Goal: Task Accomplishment & Management: Manage account settings

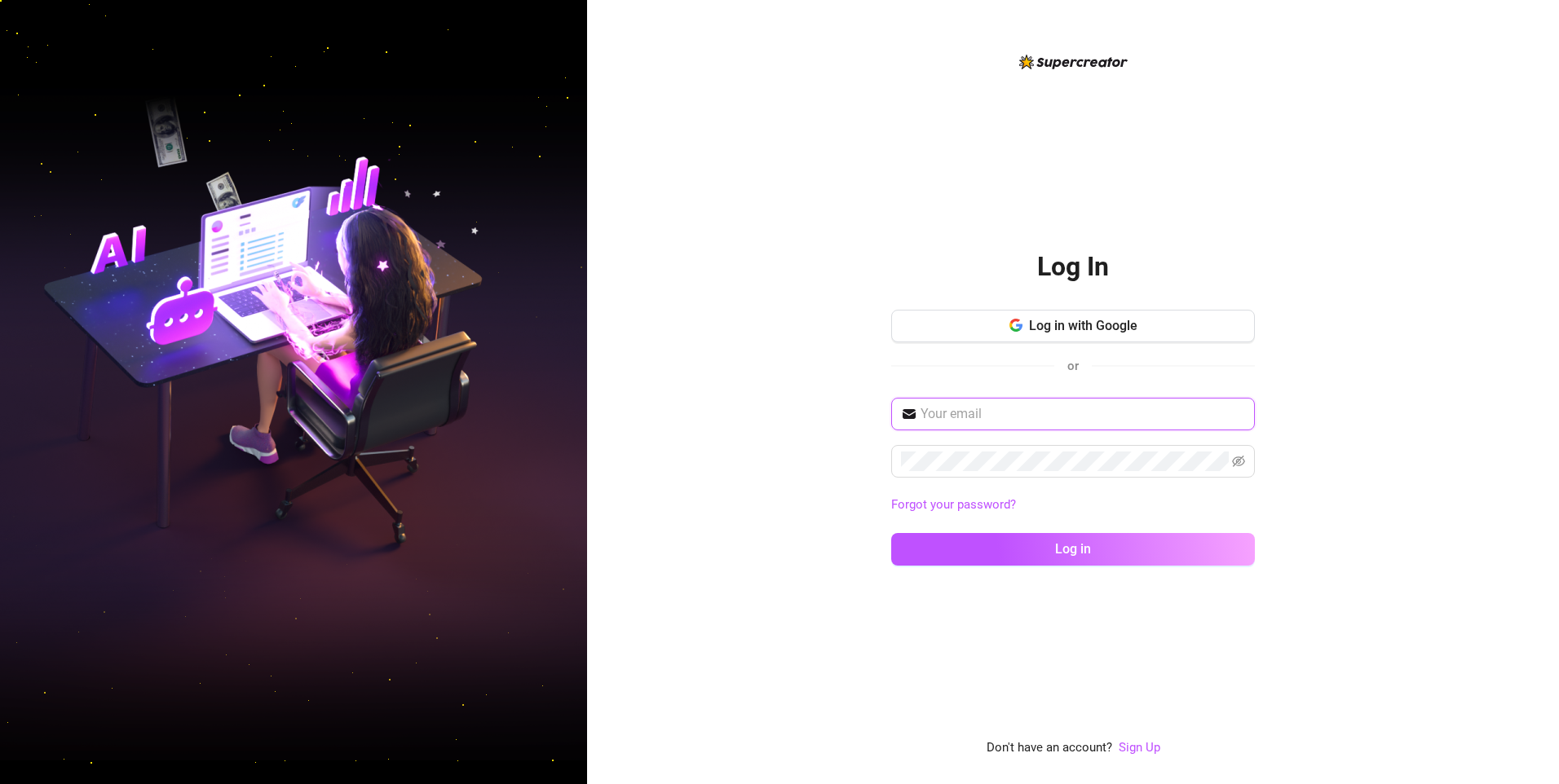
drag, startPoint x: 978, startPoint y: 405, endPoint x: 989, endPoint y: 412, distance: 13.0
click at [978, 405] on input "text" at bounding box center [1083, 414] width 325 height 19
type input "[EMAIL_ADDRESS][DOMAIN_NAME]"
click at [891, 533] on button "Log in" at bounding box center [1073, 549] width 363 height 33
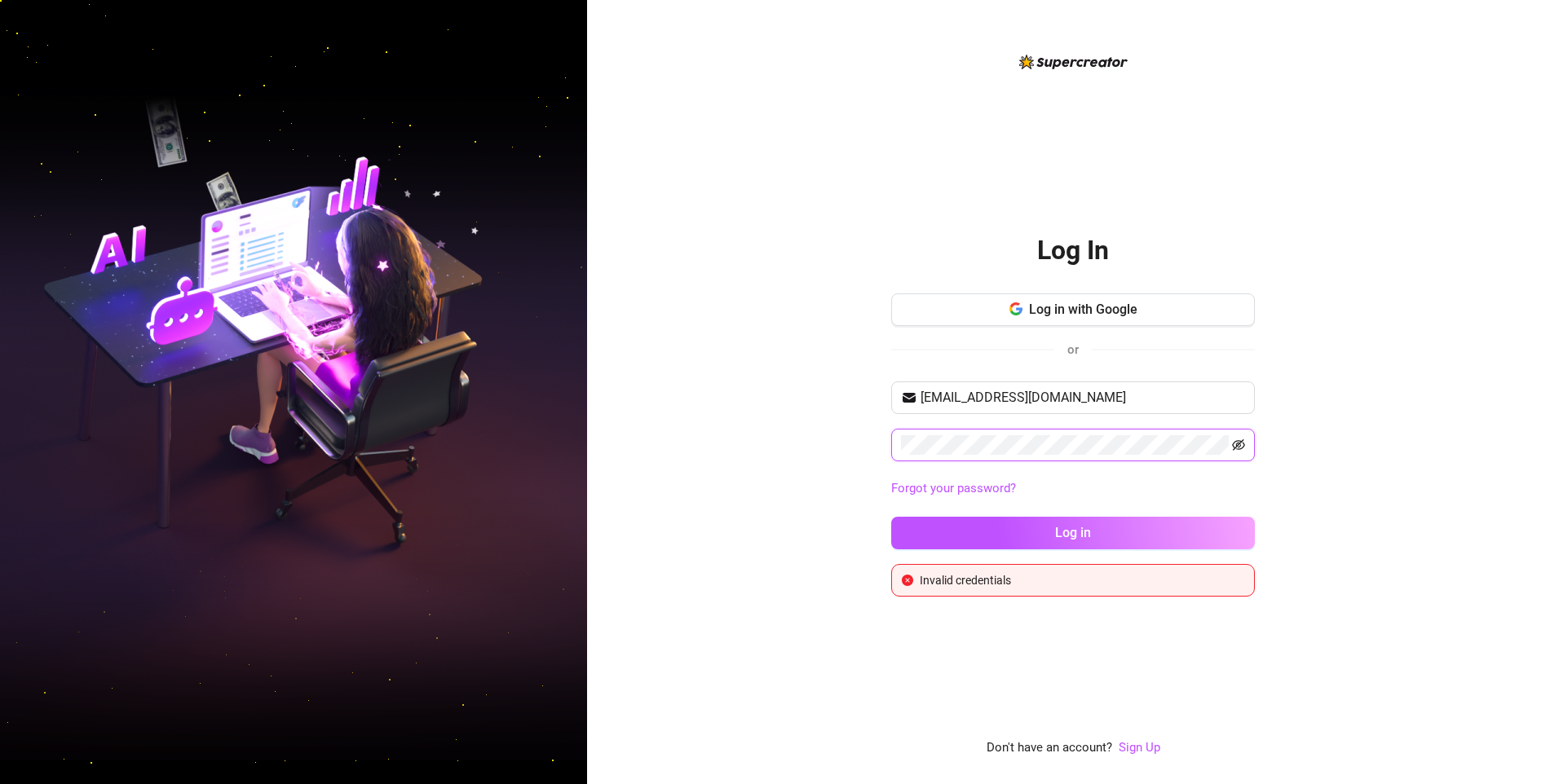
click at [1238, 447] on icon "eye-invisible" at bounding box center [1239, 445] width 3 height 3
click at [938, 457] on span at bounding box center [1073, 445] width 363 height 33
click at [891, 516] on button "Log in" at bounding box center [1073, 532] width 363 height 33
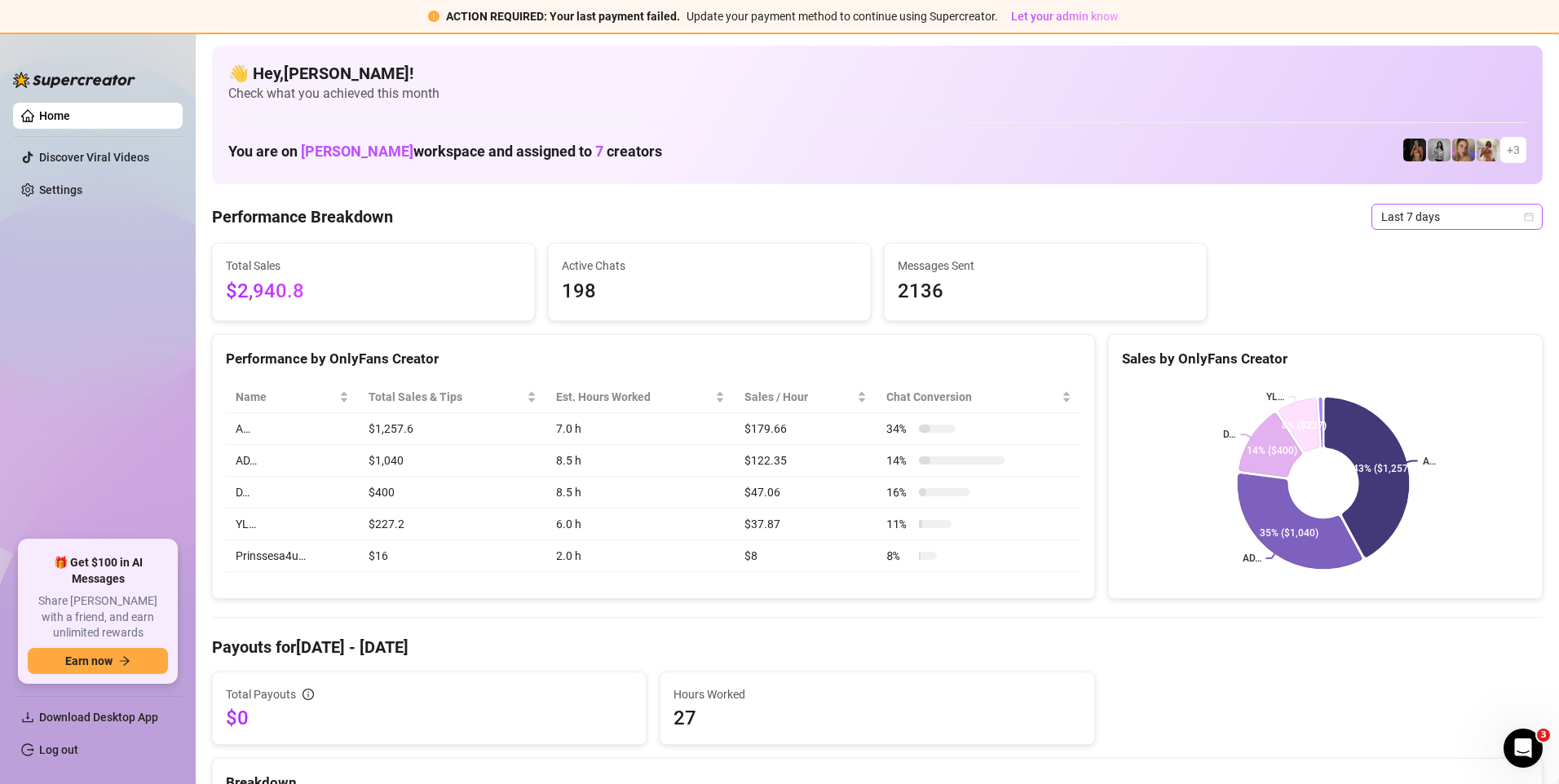
click at [1418, 222] on span "Last 7 days" at bounding box center [1457, 216] width 151 height 24
click at [1420, 356] on div "Custom date" at bounding box center [1445, 353] width 146 height 18
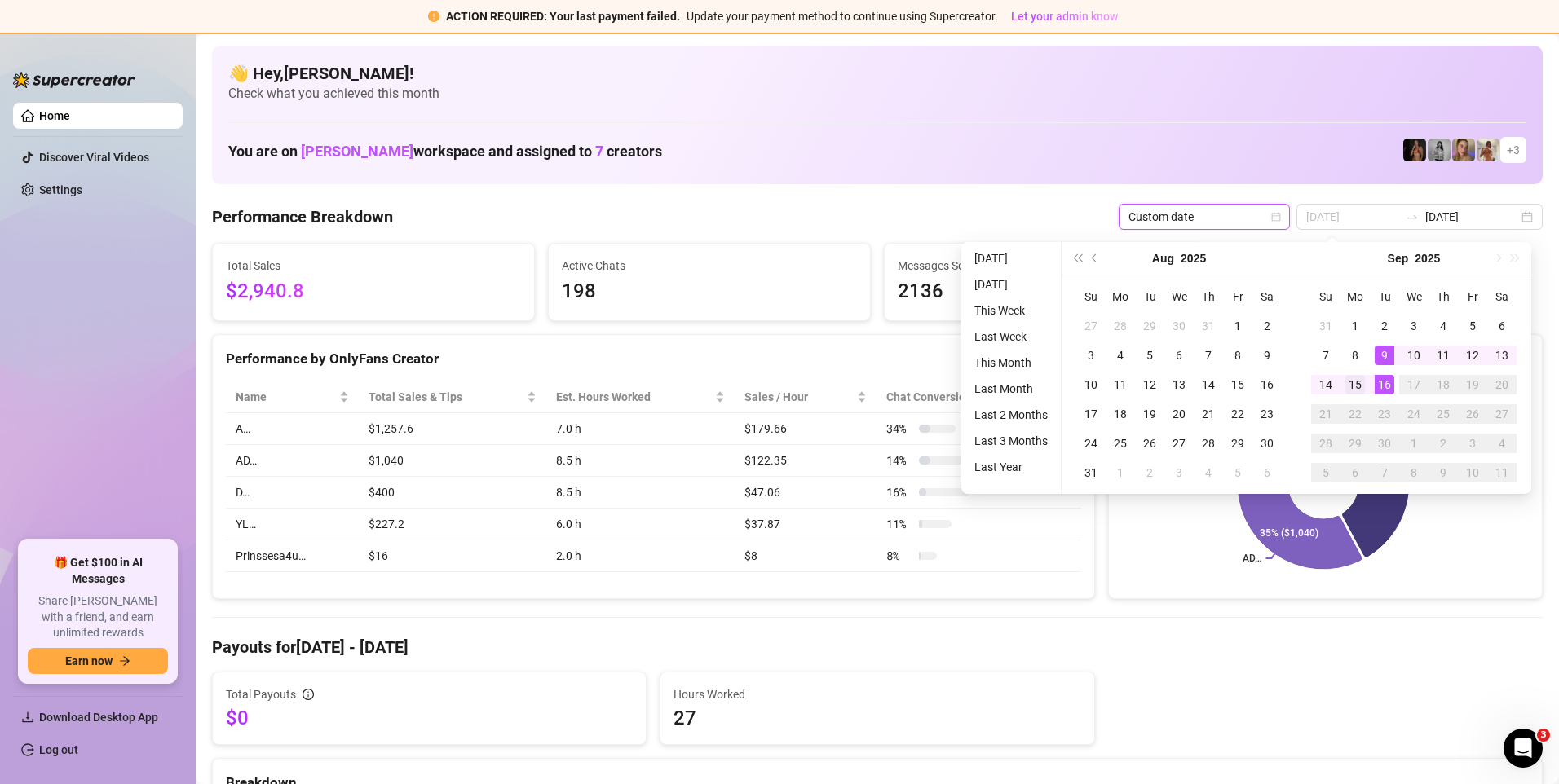
type input "[DATE]"
click at [1365, 379] on td "15" at bounding box center [1355, 384] width 29 height 29
click at [1386, 382] on div "16" at bounding box center [1384, 384] width 19 height 19
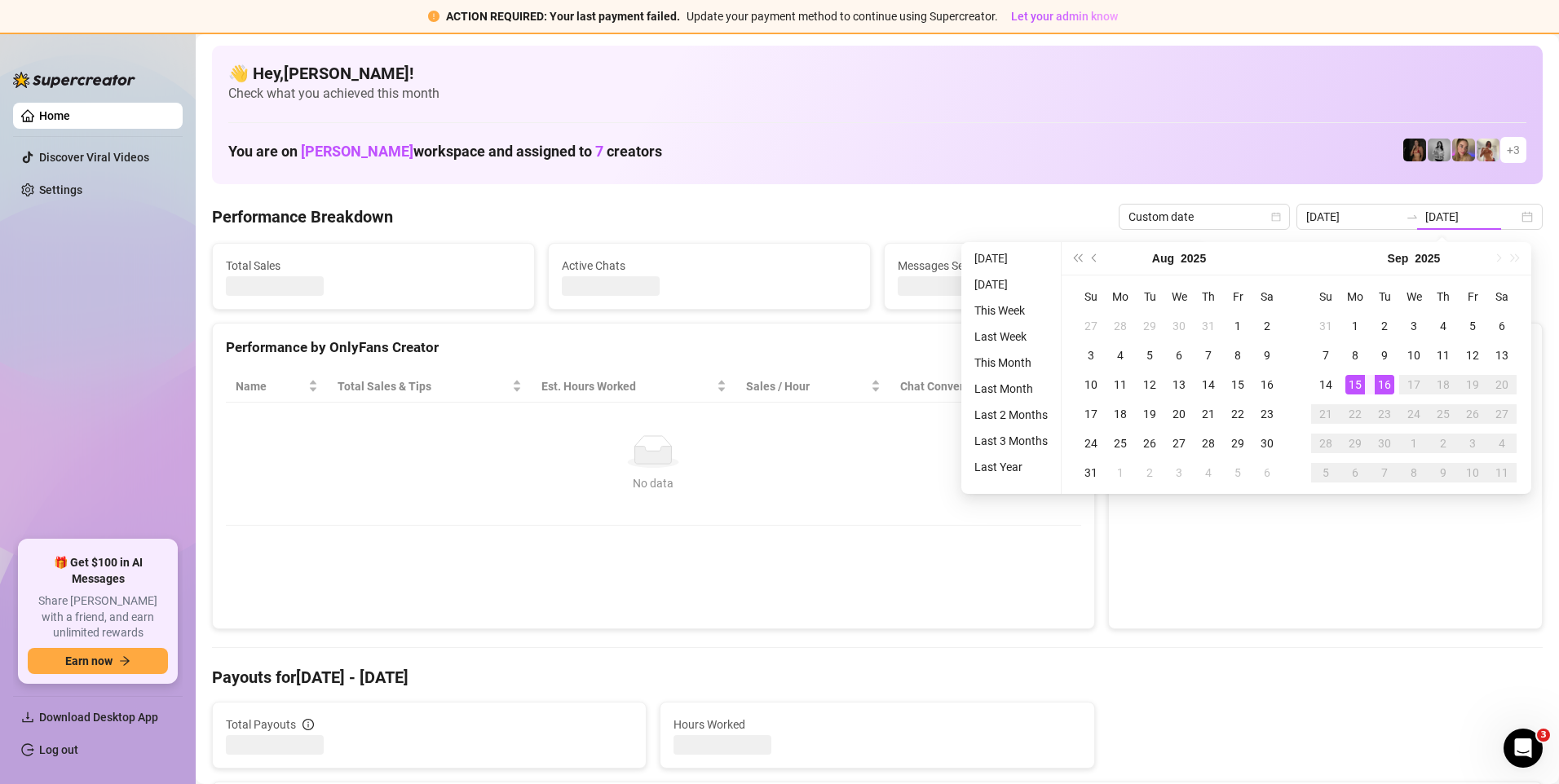
type input "[DATE]"
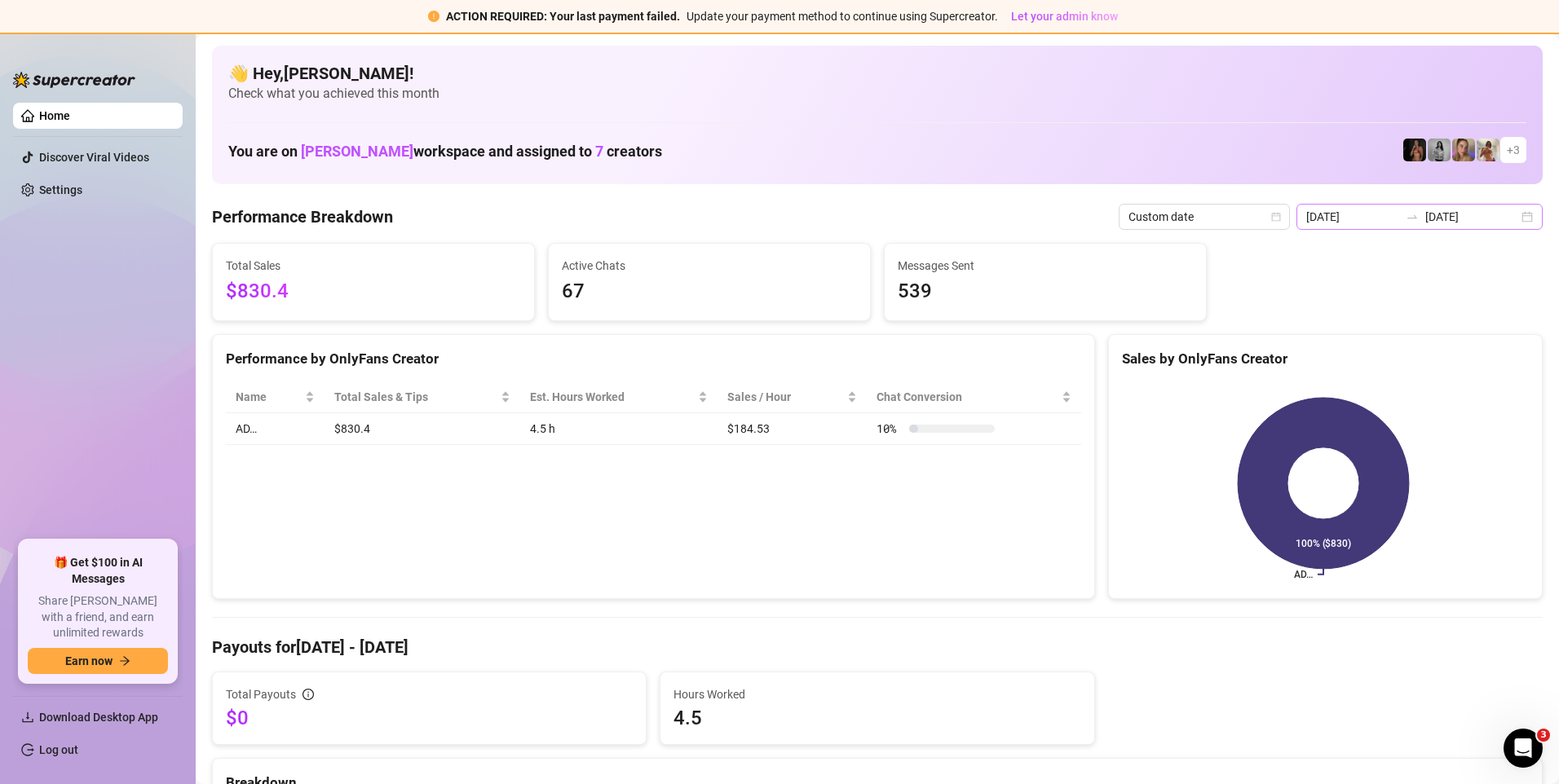
click at [1515, 218] on div "[DATE] [DATE]" at bounding box center [1419, 216] width 247 height 26
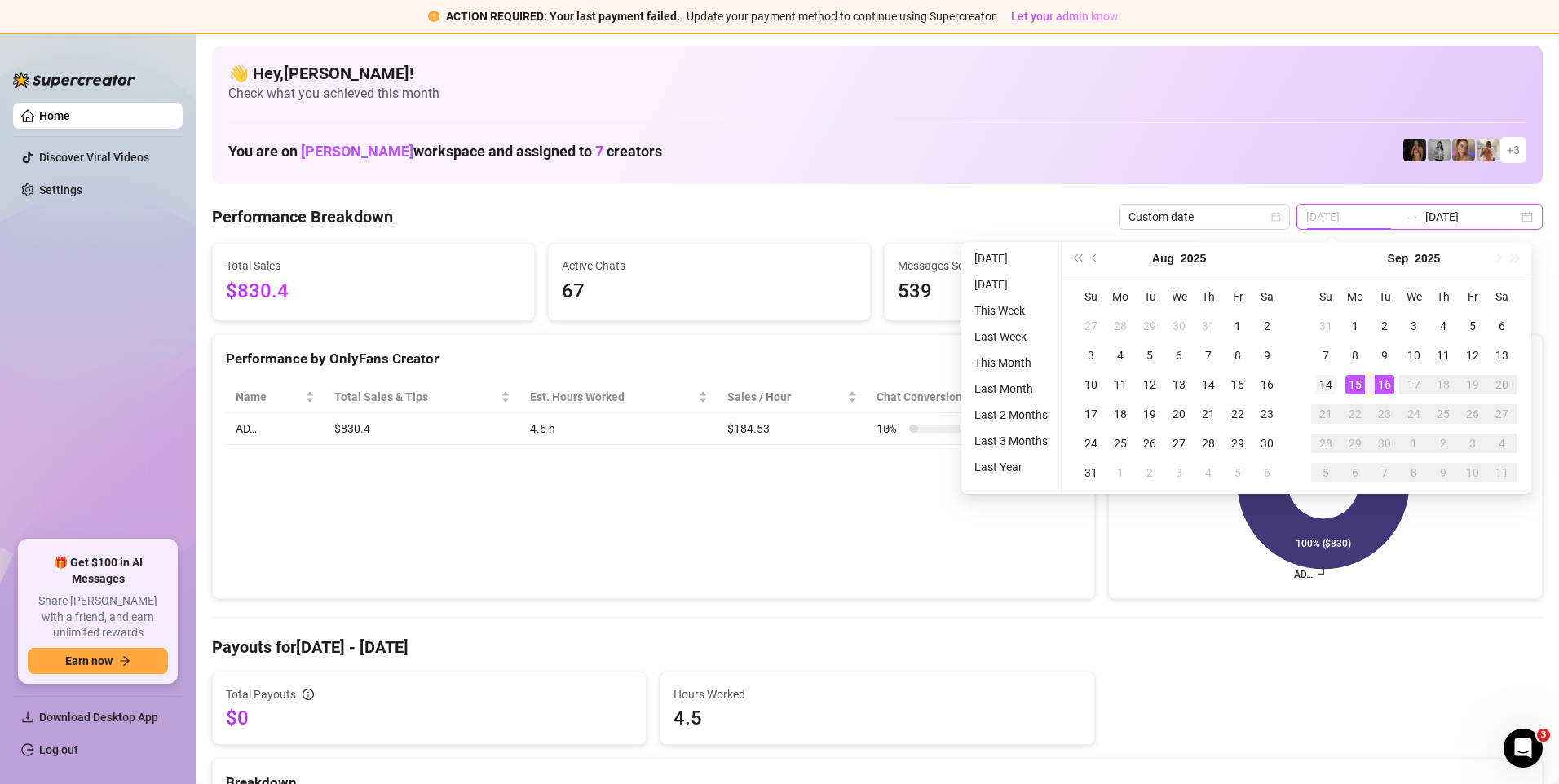
type input "[DATE]"
click at [1331, 384] on div "14" at bounding box center [1325, 384] width 19 height 19
type input "[DATE]"
click at [1384, 385] on div "16" at bounding box center [1384, 384] width 19 height 19
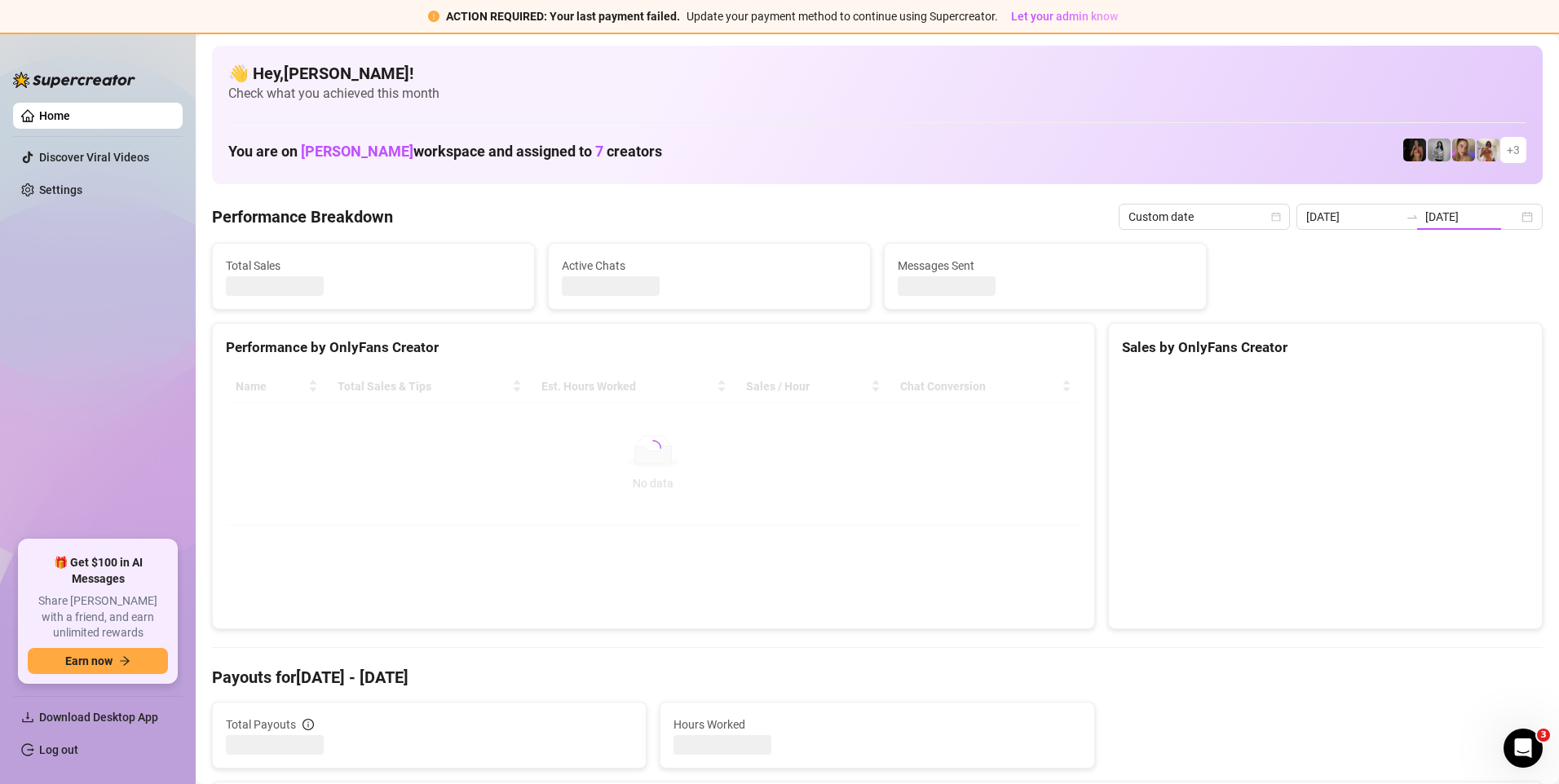
type input "[DATE]"
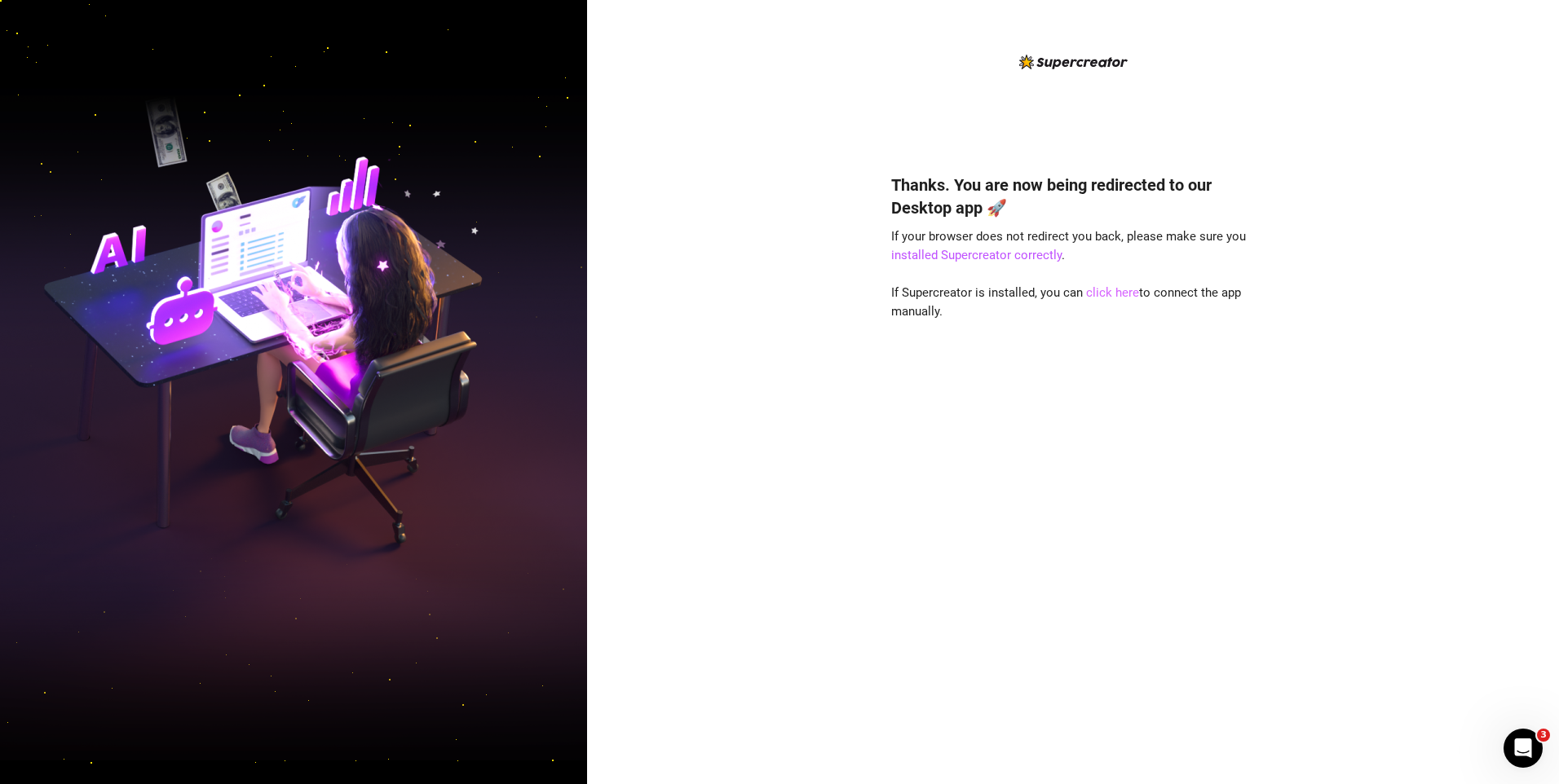
click at [1106, 290] on link "click here" at bounding box center [1112, 292] width 53 height 14
